Goal: Transaction & Acquisition: Purchase product/service

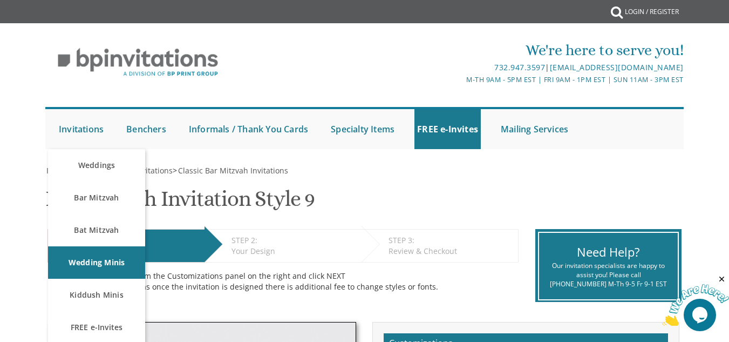
click at [107, 132] on li "Invitations Weddings Bar Mitzvah Bat Mitzvah Wedding Minis Kiddush Minis FREE e…" at bounding box center [89, 129] width 67 height 40
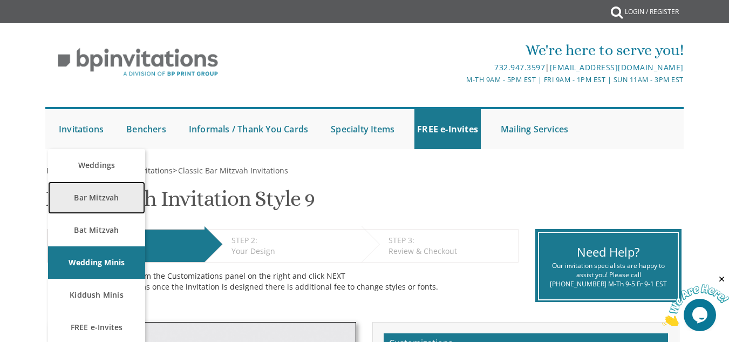
click at [107, 189] on link "Bar Mitzvah" at bounding box center [96, 197] width 97 height 32
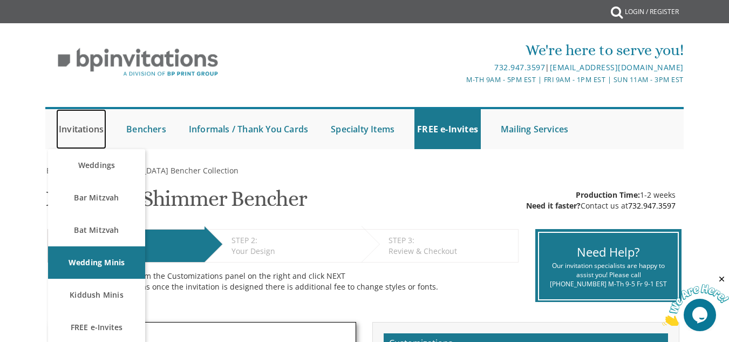
click at [68, 132] on link "Invitations" at bounding box center [81, 129] width 50 height 40
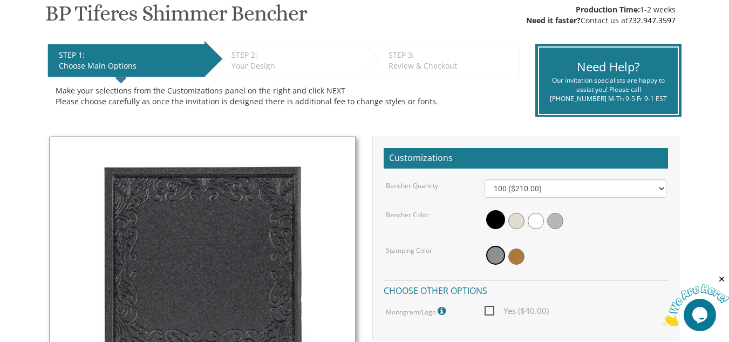
scroll to position [151, 0]
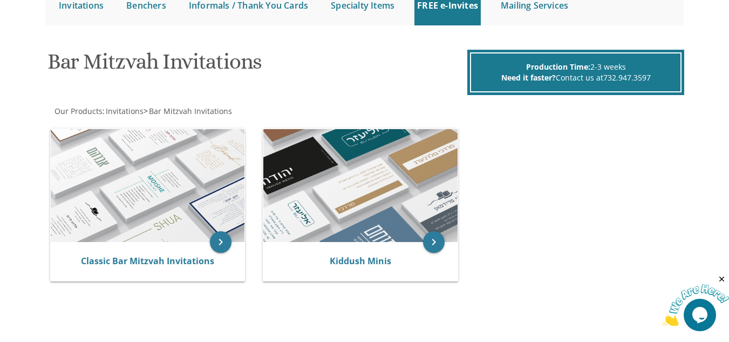
scroll to position [103, 0]
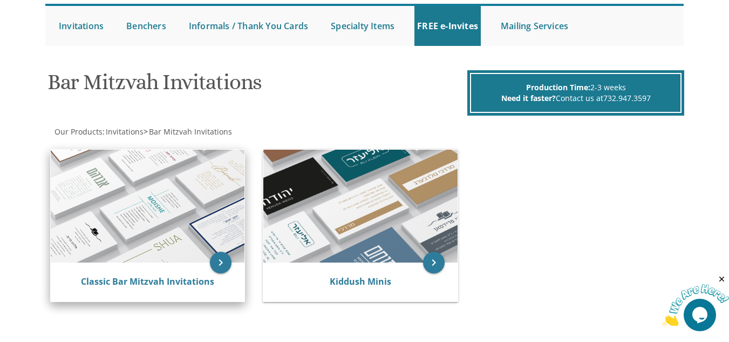
click at [147, 262] on img at bounding box center [148, 206] width 194 height 113
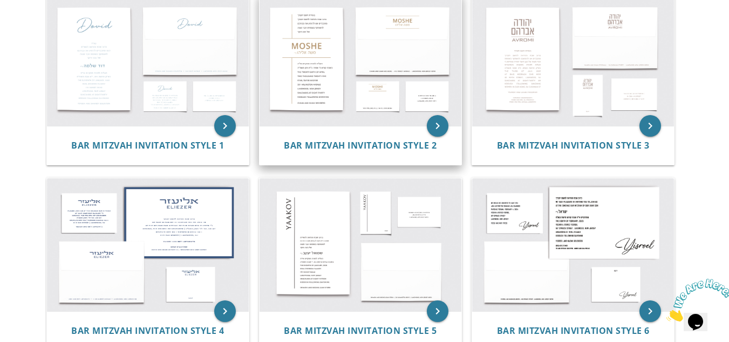
click at [307, 87] on img at bounding box center [361, 60] width 202 height 133
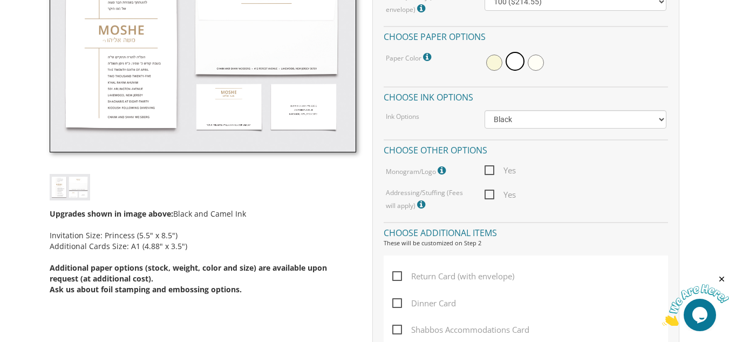
scroll to position [374, 0]
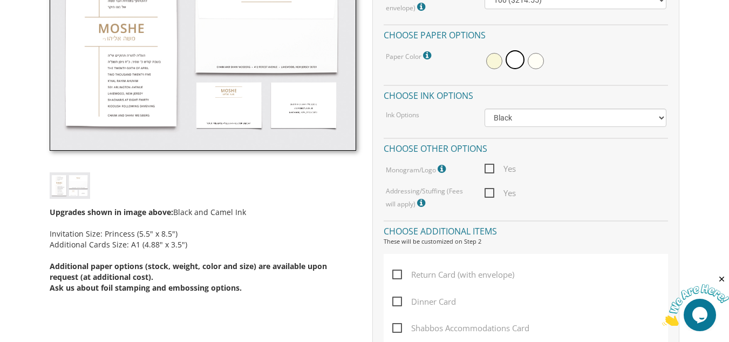
click at [396, 301] on span "Dinner Card" at bounding box center [424, 301] width 64 height 13
click at [396, 301] on input "Dinner Card" at bounding box center [395, 300] width 7 height 7
click at [396, 301] on span "Dinner Card" at bounding box center [424, 301] width 64 height 13
click at [396, 301] on input "Dinner Card" at bounding box center [395, 300] width 7 height 7
checkbox input "false"
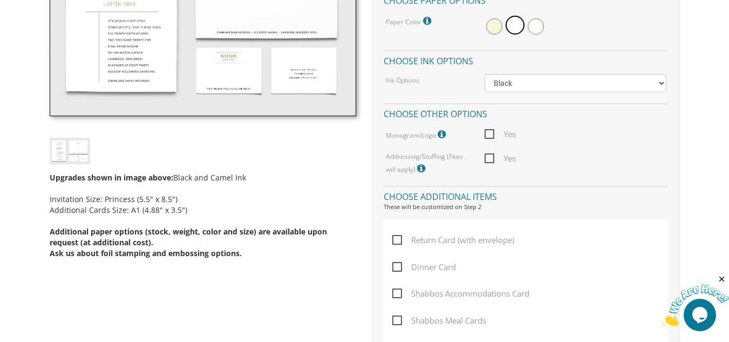
scroll to position [437, 0]
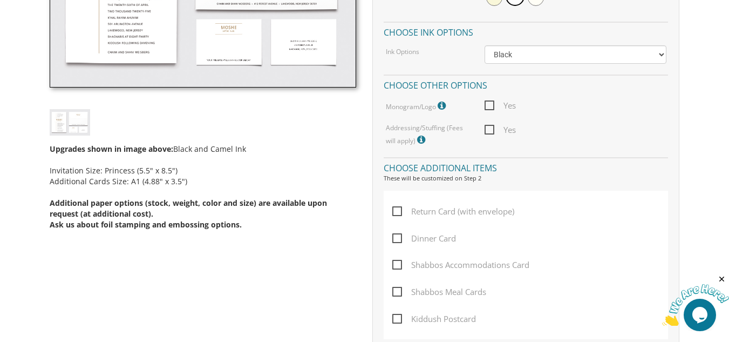
click at [398, 207] on span "Return Card (with envelope)" at bounding box center [453, 211] width 122 height 13
click at [398, 207] on input "Return Card (with envelope)" at bounding box center [395, 210] width 7 height 7
click at [398, 207] on span "Return Card (with envelope)" at bounding box center [453, 211] width 122 height 13
click at [398, 207] on input "Return Card (with envelope)" at bounding box center [395, 210] width 7 height 7
checkbox input "false"
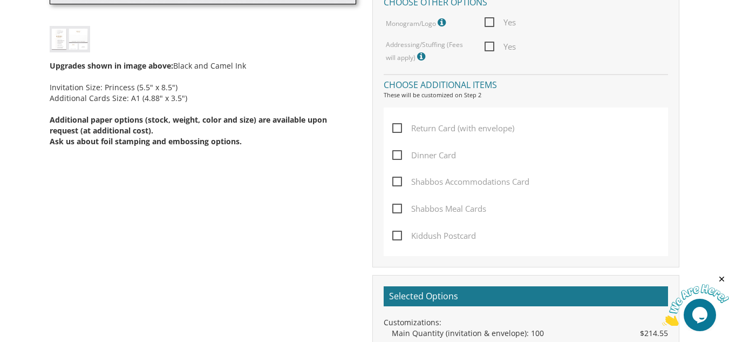
scroll to position [520, 0]
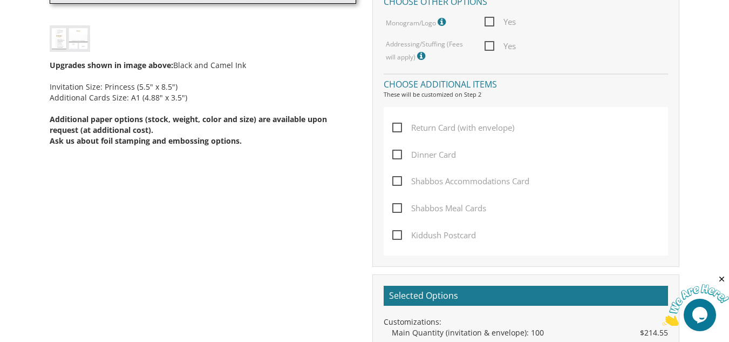
click at [396, 237] on span "Kiddush Postcard" at bounding box center [434, 234] width 84 height 13
click at [396, 237] on input "Kiddush Postcard" at bounding box center [395, 234] width 7 height 7
checkbox input "true"
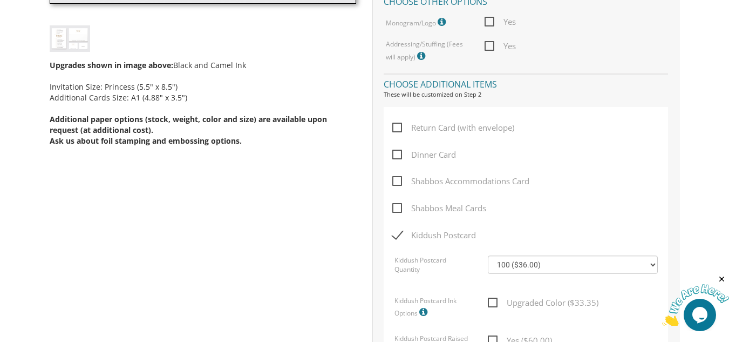
click at [395, 205] on span "Shabbos Meal Cards" at bounding box center [439, 207] width 94 height 13
click at [395, 205] on input "Shabbos Meal Cards" at bounding box center [395, 207] width 7 height 7
checkbox input "true"
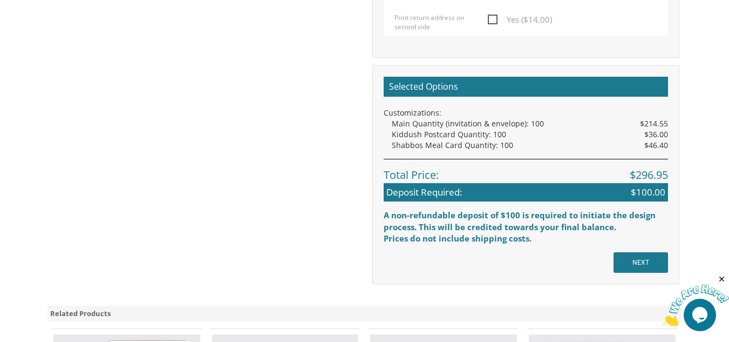
scroll to position [987, 0]
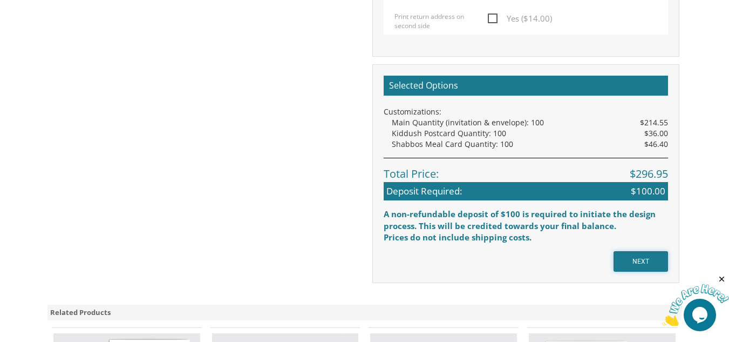
click at [644, 259] on input "NEXT" at bounding box center [641, 261] width 55 height 21
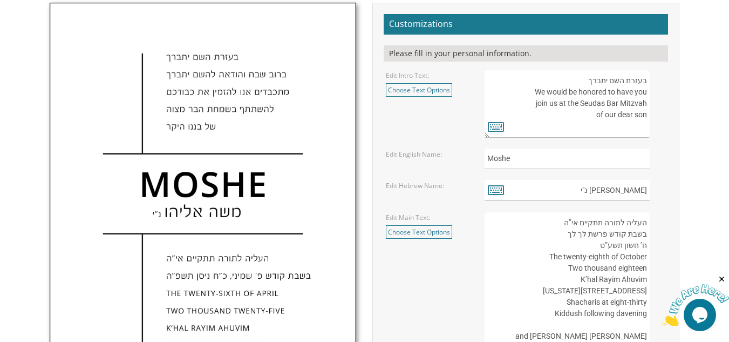
scroll to position [369, 0]
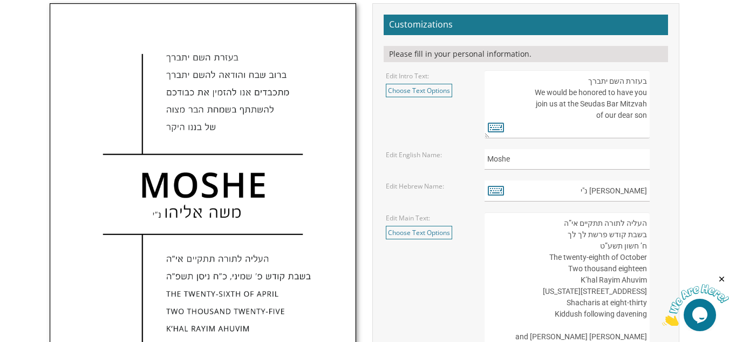
drag, startPoint x: 585, startPoint y: 78, endPoint x: 645, endPoint y: 116, distance: 71.1
click at [645, 116] on textarea "בעזרת השם יתברך We would be honored to have you join us at the Seudas Bar Mitzv…" at bounding box center [567, 104] width 165 height 68
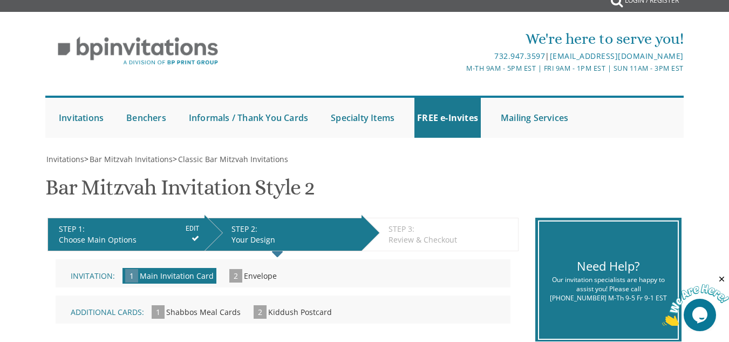
scroll to position [0, 0]
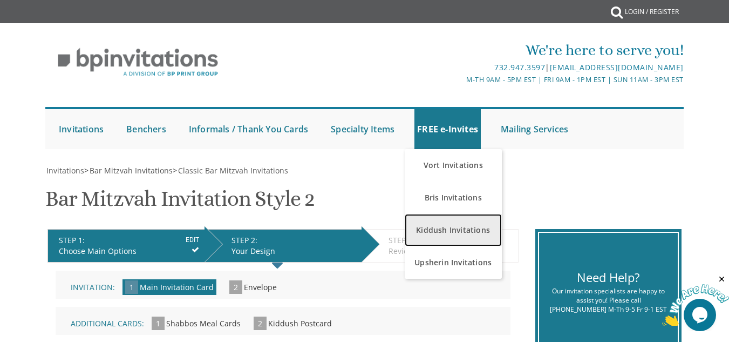
click at [482, 232] on link "Kiddush Invitations" at bounding box center [453, 230] width 97 height 32
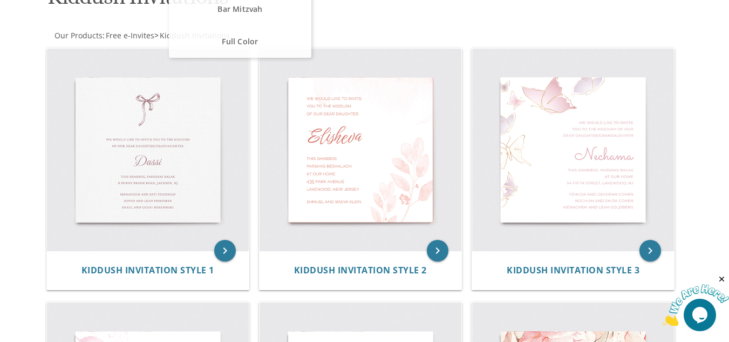
scroll to position [189, 0]
